Goal: Consume media (video, audio)

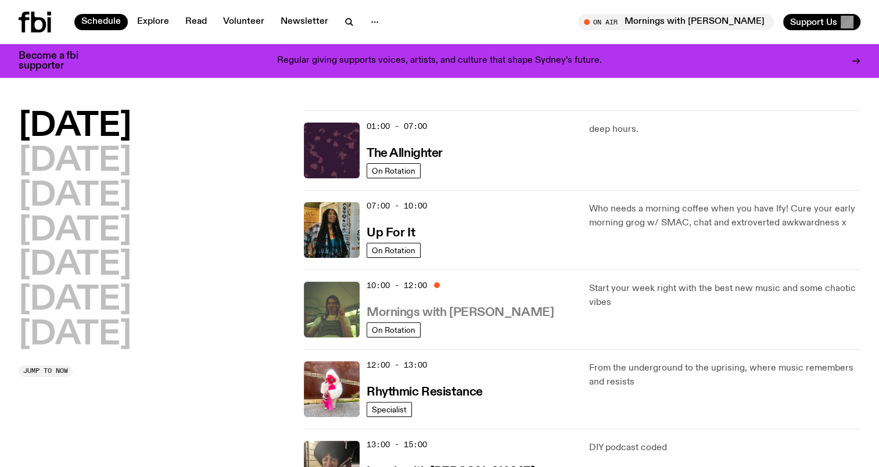
click at [474, 309] on h3 "Mornings with [PERSON_NAME]" at bounding box center [460, 313] width 187 height 12
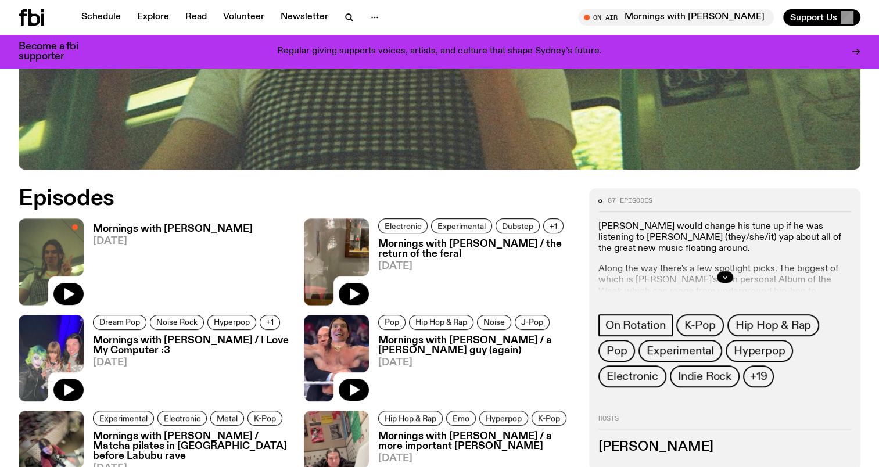
scroll to position [517, 0]
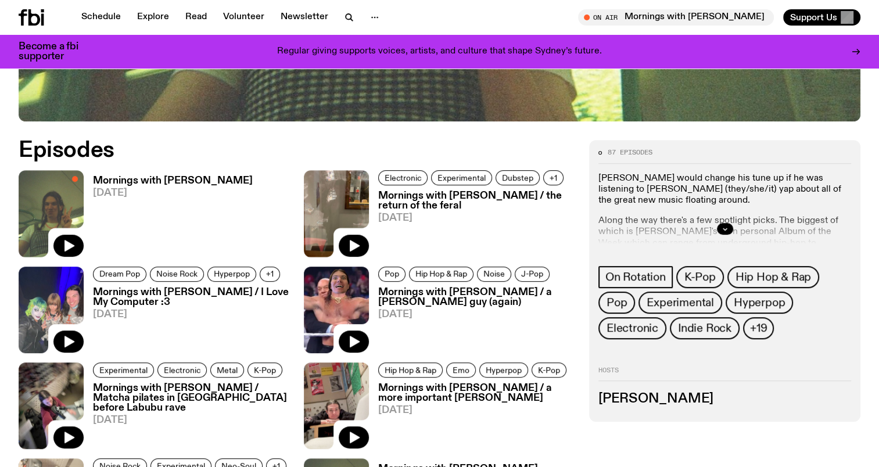
click at [214, 179] on h3 "Mornings with [PERSON_NAME]" at bounding box center [173, 181] width 160 height 10
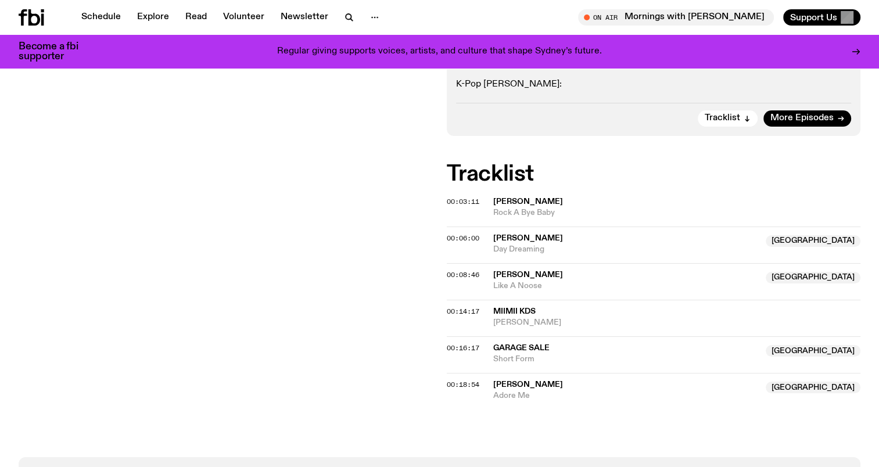
scroll to position [284, 0]
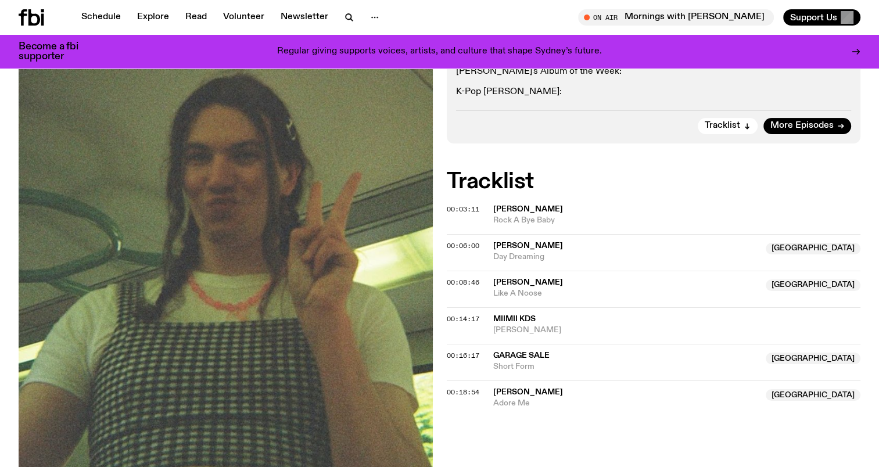
click at [528, 209] on span "[PERSON_NAME]" at bounding box center [529, 209] width 70 height 8
click at [560, 208] on span "[PERSON_NAME]" at bounding box center [678, 209] width 368 height 11
drag, startPoint x: 519, startPoint y: 206, endPoint x: 507, endPoint y: 216, distance: 14.9
click at [507, 216] on span "Rock A Bye Baby" at bounding box center [678, 220] width 368 height 11
click at [509, 213] on div "Copied" at bounding box center [518, 214] width 31 height 11
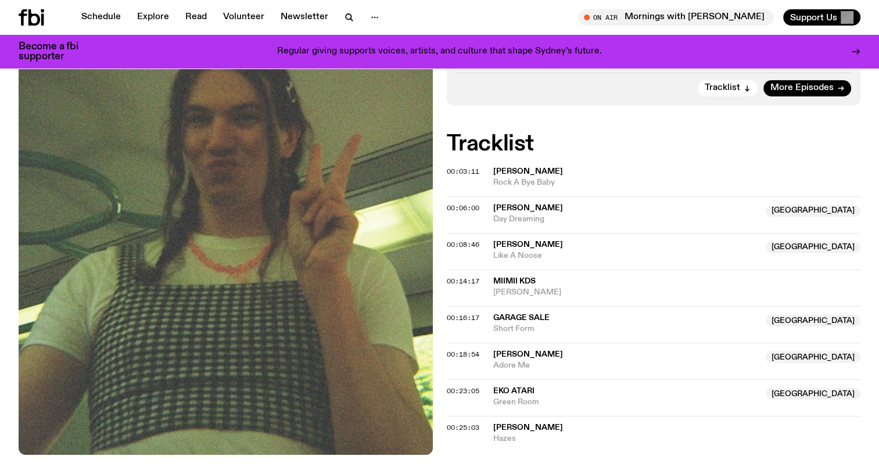
scroll to position [342, 0]
